Goal: Transaction & Acquisition: Purchase product/service

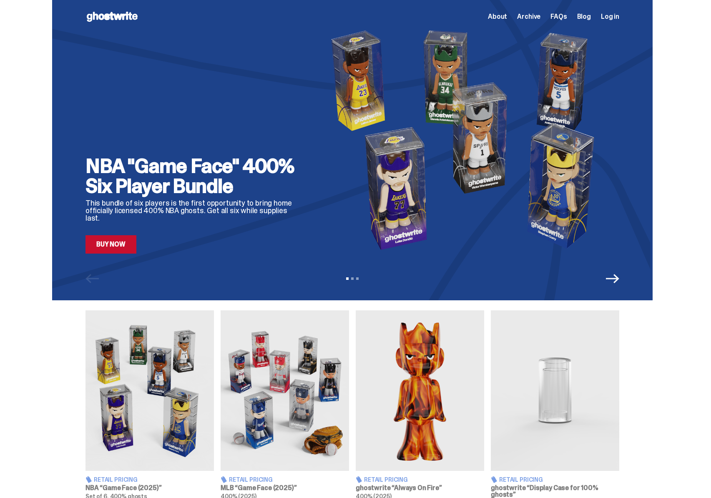
click at [90, 282] on div "View slide 1 View slide 2 View slide 3" at bounding box center [352, 278] width 600 height 13
click at [316, 177] on img at bounding box center [467, 140] width 303 height 228
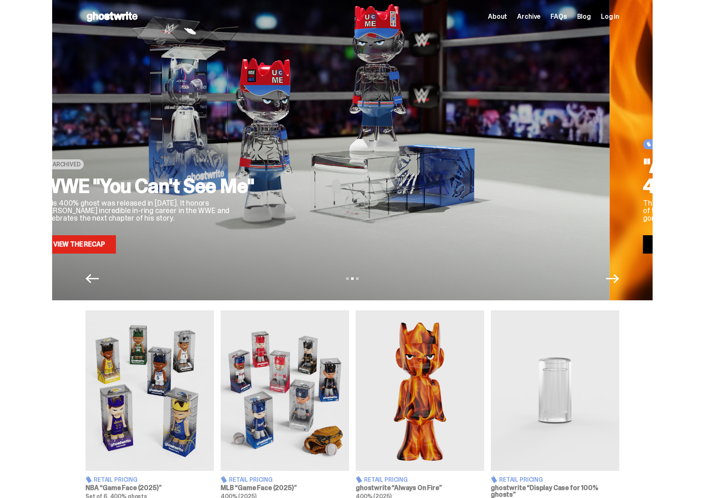
click at [285, 187] on div at bounding box center [424, 140] width 303 height 228
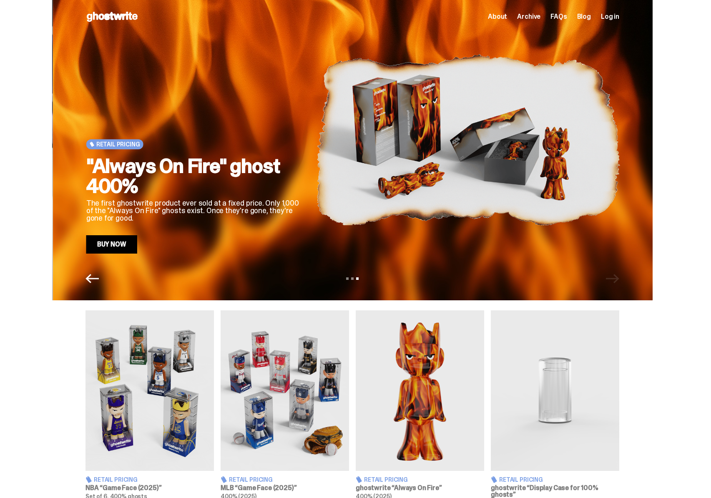
click at [271, 183] on h2 ""Always On Fire" ghost 400%" at bounding box center [194, 176] width 217 height 40
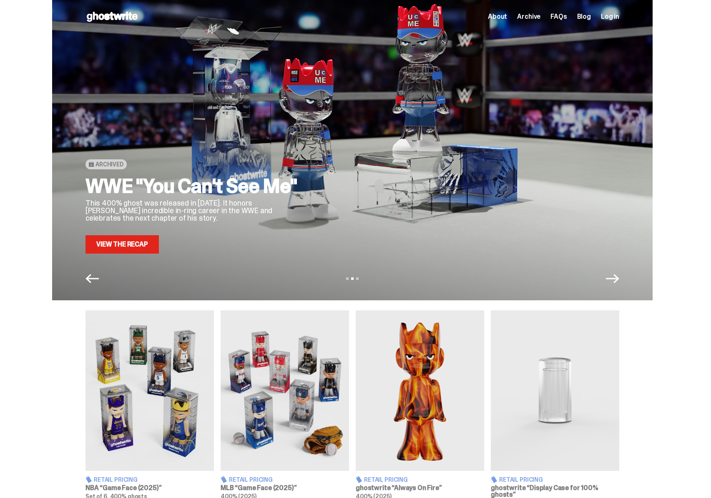
click at [264, 184] on h2 "WWE "You Can't See Me"" at bounding box center [193, 186] width 217 height 20
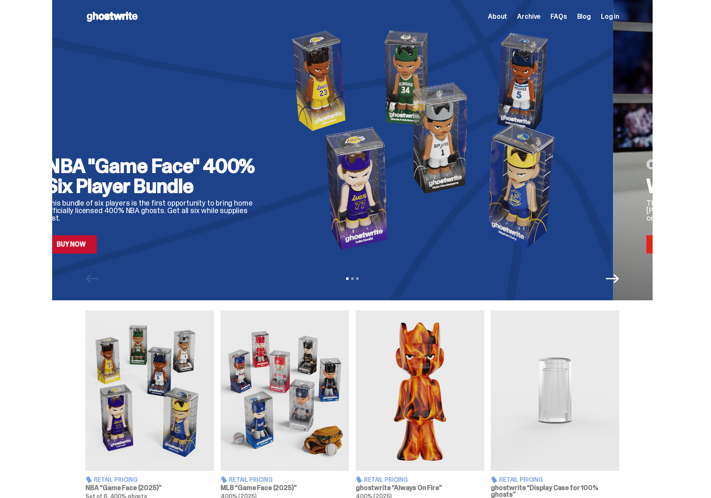
click at [206, 178] on h2 "NBA "Game Face" 400% Six Player Bundle" at bounding box center [154, 176] width 217 height 40
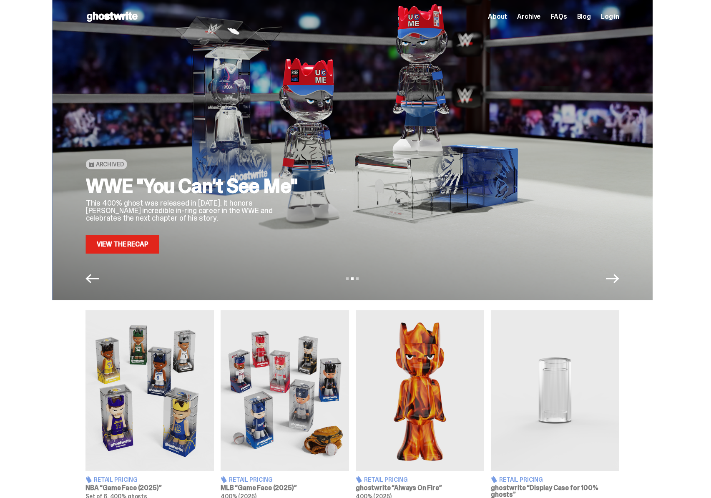
click at [138, 246] on link "View the Recap" at bounding box center [122, 244] width 73 height 18
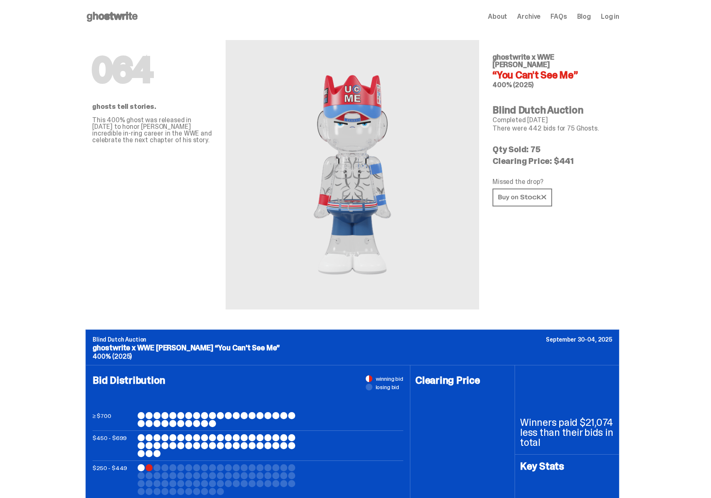
drag, startPoint x: 125, startPoint y: 18, endPoint x: 136, endPoint y: 16, distance: 11.0
click at [125, 18] on use at bounding box center [112, 17] width 51 height 10
